Goal: Transaction & Acquisition: Purchase product/service

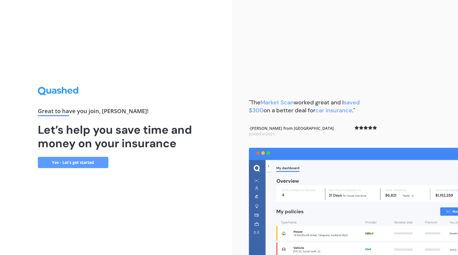
click at [84, 163] on link "Yes - Let’s get started" at bounding box center [73, 162] width 71 height 11
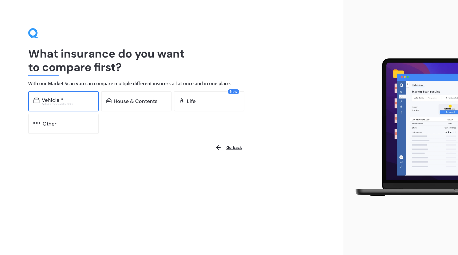
click at [70, 103] on div "Excludes commercial vehicles" at bounding box center [68, 104] width 52 height 2
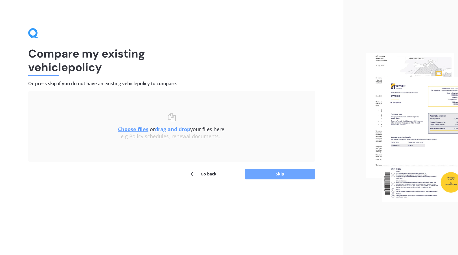
click at [278, 177] on button "Skip" at bounding box center [280, 174] width 71 height 11
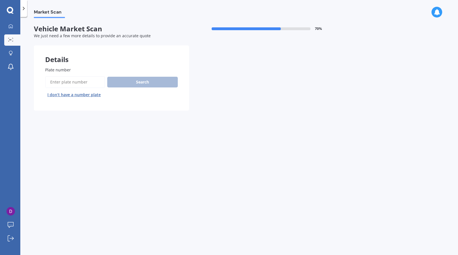
click at [73, 82] on input "Plate number" at bounding box center [75, 82] width 60 height 12
type input "juz28"
click at [121, 86] on button "Search" at bounding box center [142, 82] width 71 height 11
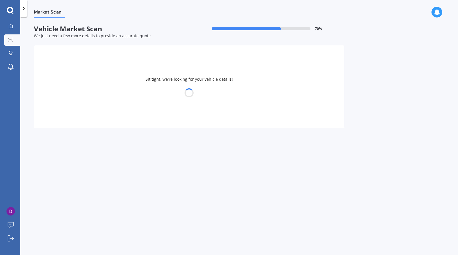
select select "HOLDEN"
select select "COMMODORE"
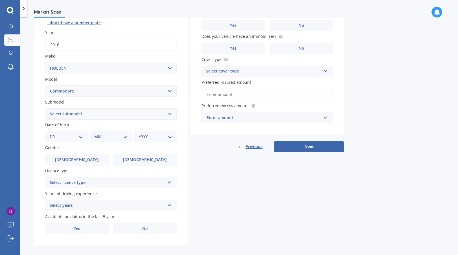
scroll to position [71, 0]
click at [171, 115] on select "Select submodel 4 Cyl 2.0 Litre 50th Anniversary V6 6 Cyl 3.8 Litre Acclaim V6 …" at bounding box center [110, 114] width 131 height 11
select select "VF SERIES 2 SV6"
click at [45, 109] on select "Select submodel 4 Cyl 2.0 Litre 50th Anniversary V6 6 Cyl 3.8 Litre Acclaim V6 …" at bounding box center [110, 114] width 131 height 11
click at [81, 138] on select "DD 01 02 03 04 05 06 07 08 09 10 11 12 13 14 15 16 17 18 19 20 21 22 23 24 25 2…" at bounding box center [66, 137] width 33 height 6
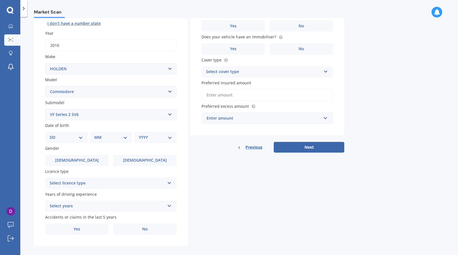
select select "19"
click at [54, 135] on select "DD 01 02 03 04 05 06 07 08 09 10 11 12 13 14 15 16 17 18 19 20 21 22 23 24 25 2…" at bounding box center [66, 137] width 33 height 6
click at [125, 137] on select "MM 01 02 03 04 05 06 07 08 09 10 11 12" at bounding box center [111, 137] width 31 height 6
select select "06"
click at [96, 135] on select "MM 01 02 03 04 05 06 07 08 09 10 11 12" at bounding box center [111, 137] width 31 height 6
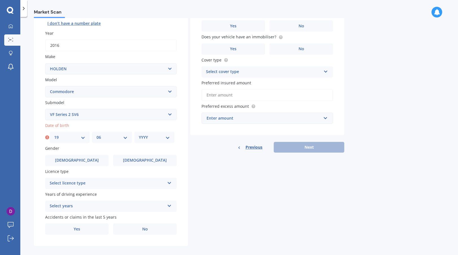
click at [167, 137] on select "YYYY 2025 2024 2023 2022 2021 2020 2019 2018 2017 2016 2015 2014 2013 2012 2011…" at bounding box center [154, 137] width 31 height 6
select select "1978"
click at [139, 135] on select "YYYY 2025 2024 2023 2022 2021 2020 2019 2018 2017 2016 2015 2014 2013 2012 2011…" at bounding box center [154, 137] width 31 height 6
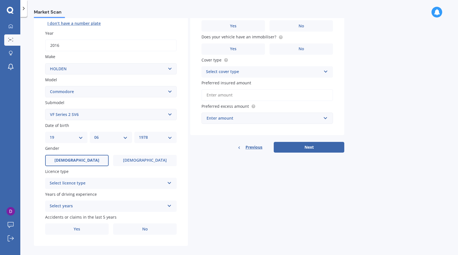
click at [82, 162] on span "[DEMOGRAPHIC_DATA]" at bounding box center [76, 160] width 45 height 5
click at [0, 0] on input "[DEMOGRAPHIC_DATA]" at bounding box center [0, 0] width 0 height 0
click at [170, 184] on icon at bounding box center [169, 182] width 5 height 4
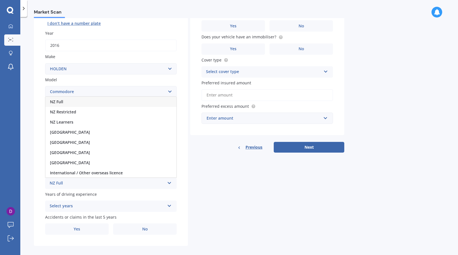
click at [68, 104] on div "NZ Full" at bounding box center [110, 102] width 131 height 10
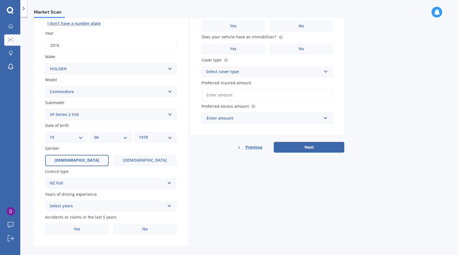
click at [170, 207] on icon at bounding box center [169, 205] width 5 height 4
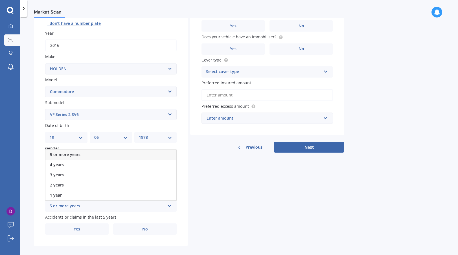
click at [149, 154] on div "5 or more years" at bounding box center [110, 154] width 131 height 10
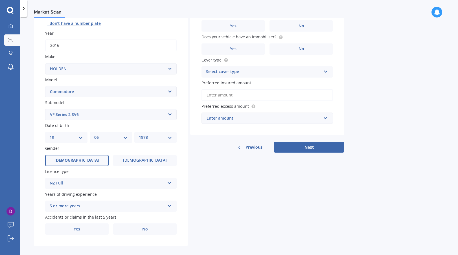
scroll to position [78, 0]
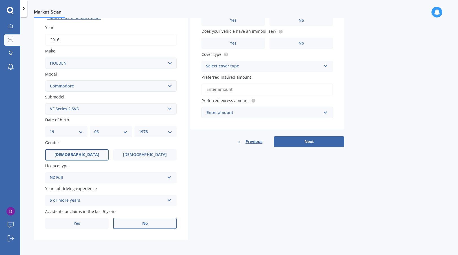
click at [144, 224] on span "No" at bounding box center [145, 223] width 6 height 5
click at [0, 0] on input "No" at bounding box center [0, 0] width 0 height 0
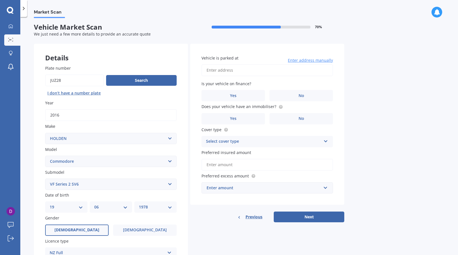
scroll to position [0, 0]
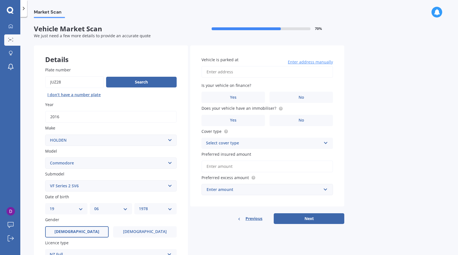
click at [214, 72] on input "Vehicle is parked at" at bounding box center [266, 72] width 131 height 12
type input "[STREET_ADDRESS]"
click at [296, 98] on label "No" at bounding box center [300, 97] width 63 height 11
click at [0, 0] on input "No" at bounding box center [0, 0] width 0 height 0
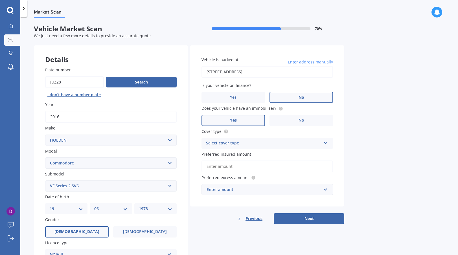
click at [252, 119] on label "Yes" at bounding box center [232, 120] width 63 height 11
click at [0, 0] on input "Yes" at bounding box center [0, 0] width 0 height 0
click at [326, 144] on icon at bounding box center [325, 142] width 5 height 4
click at [320, 156] on div "Comprehensive" at bounding box center [267, 154] width 131 height 10
click at [230, 168] on input "Preferred insured amount" at bounding box center [266, 166] width 131 height 12
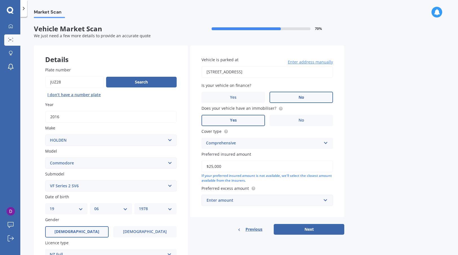
type input "$25,000"
click at [325, 202] on input "text" at bounding box center [265, 200] width 126 height 11
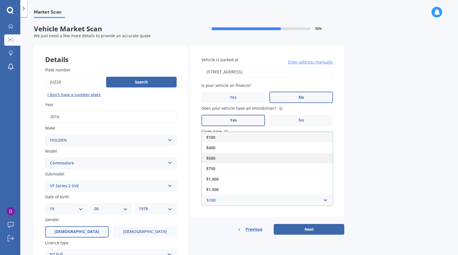
click at [286, 157] on div "$500" at bounding box center [267, 158] width 131 height 10
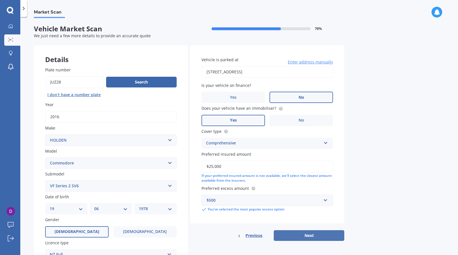
click at [310, 235] on button "Next" at bounding box center [309, 235] width 71 height 11
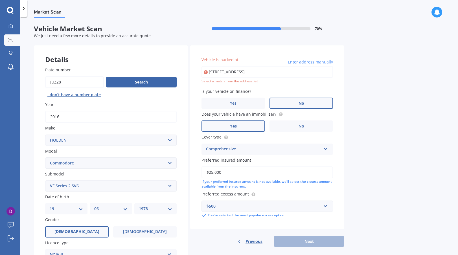
click at [270, 72] on input "[STREET_ADDRESS]" at bounding box center [266, 72] width 131 height 12
type input "[STREET_ADDRESS]"
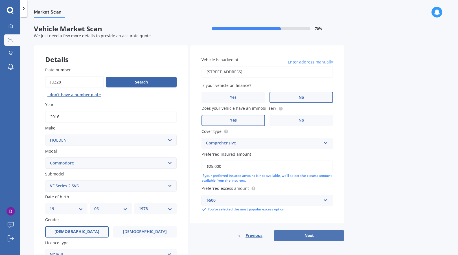
click at [306, 235] on button "Next" at bounding box center [309, 235] width 71 height 11
select select "19"
select select "06"
select select "1978"
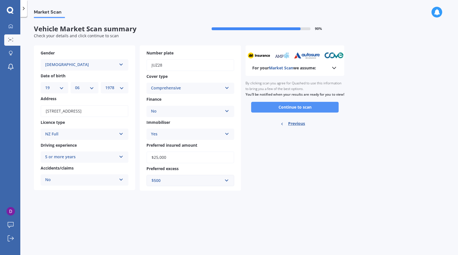
click at [281, 113] on button "Continue to scan" at bounding box center [294, 107] width 87 height 11
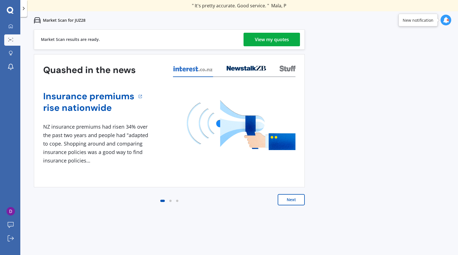
click at [288, 36] on div "View my quotes" at bounding box center [272, 40] width 34 height 14
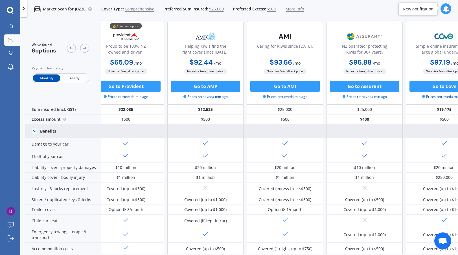
scroll to position [3, 0]
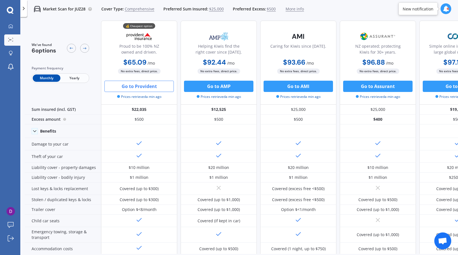
click at [146, 84] on button "Go to Provident" at bounding box center [138, 86] width 69 height 11
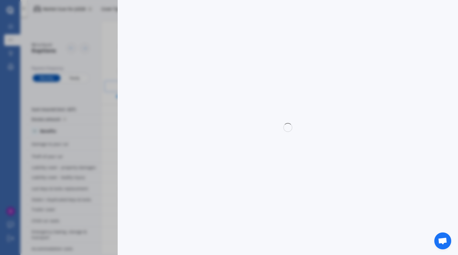
select select "Monthly"
select select "full"
select select "[STREET_ADDRESS]"
select select "HOLDEN"
select select "COMMODORE"
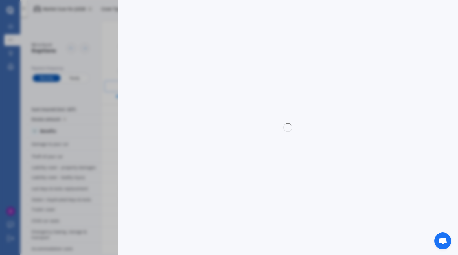
select select "NO"
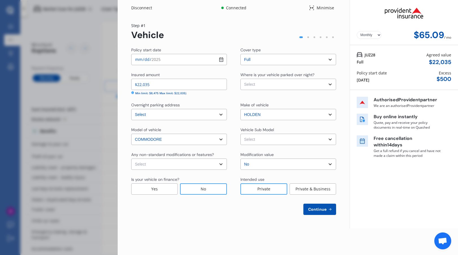
click at [378, 35] on select "Yearly Monthly" at bounding box center [368, 35] width 25 height 8
